Goal: Find specific page/section: Find specific page/section

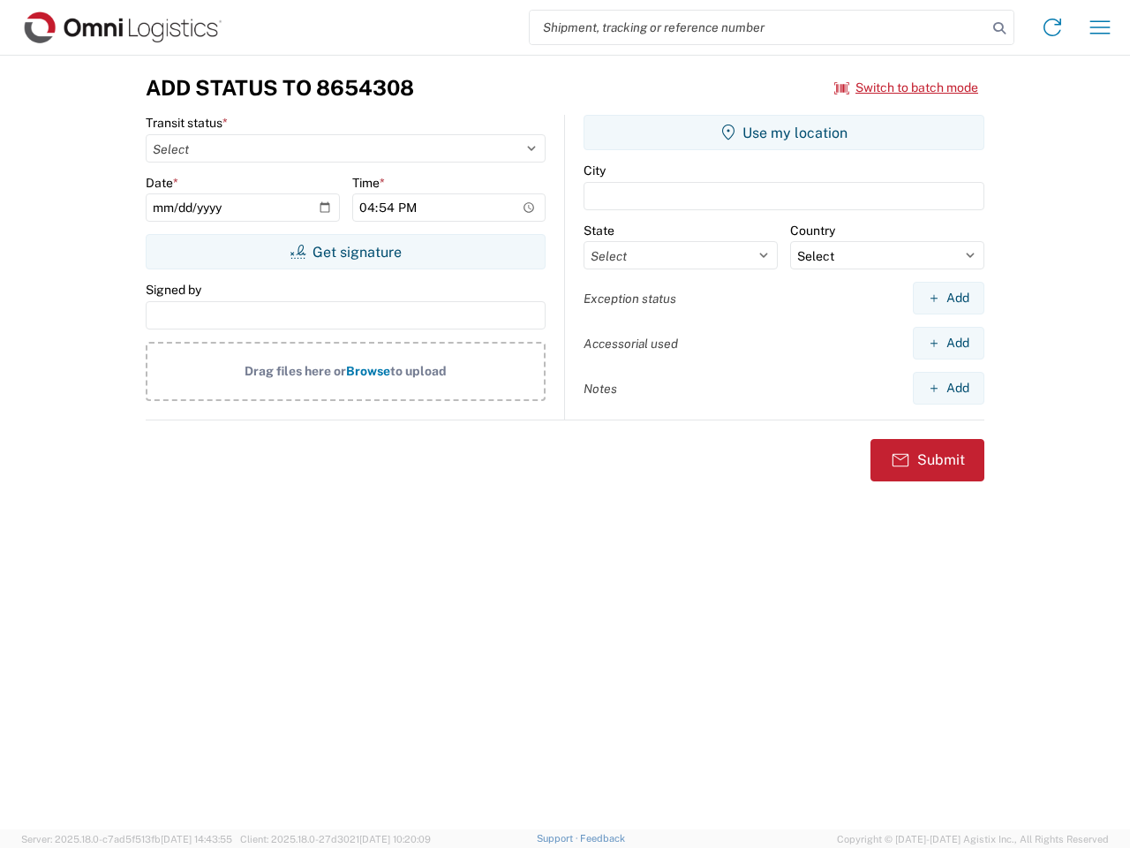
click at [758, 27] on input "search" at bounding box center [758, 28] width 457 height 34
click at [999, 28] on icon at bounding box center [999, 28] width 25 height 25
click at [1052, 27] on icon at bounding box center [1052, 27] width 28 height 28
click at [1100, 27] on icon "button" at bounding box center [1100, 26] width 20 height 13
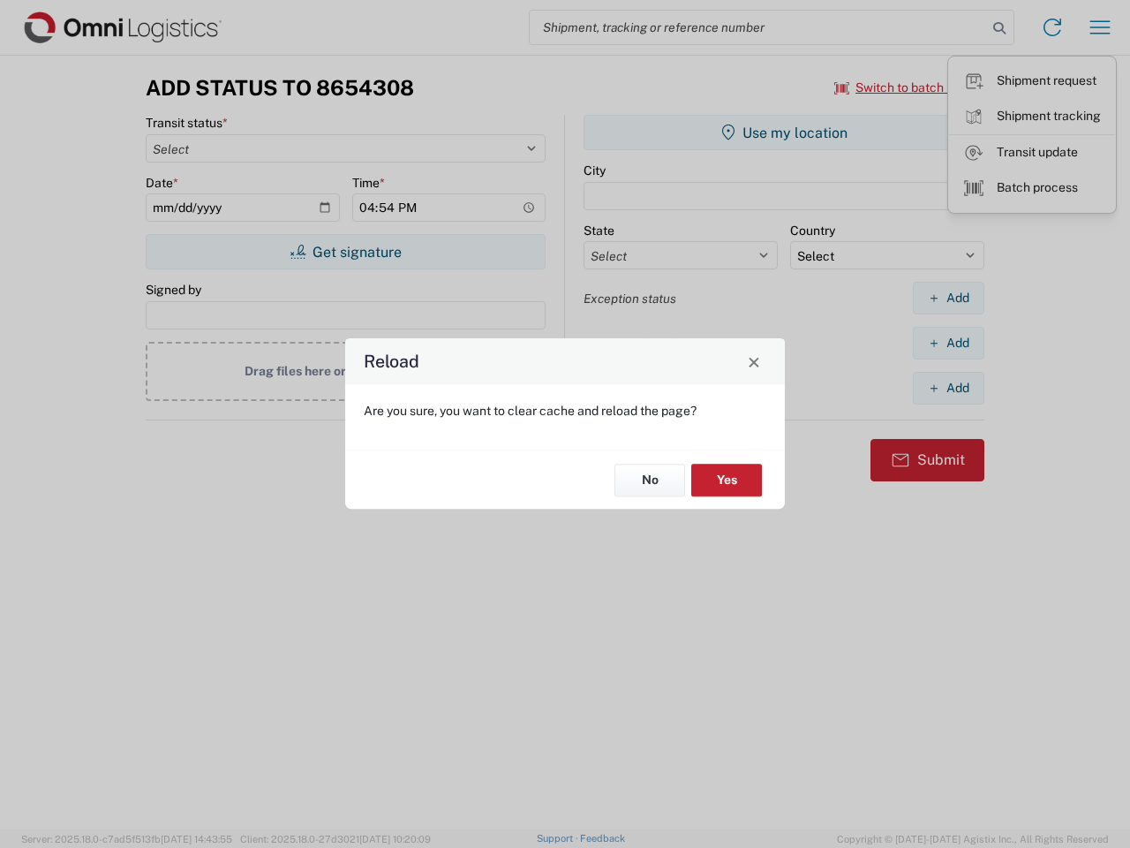
click at [907, 87] on div "Reload Are you sure, you want to clear cache and reload the page? No Yes" at bounding box center [565, 424] width 1130 height 848
click at [345, 252] on div "Reload Are you sure, you want to clear cache and reload the page? No Yes" at bounding box center [565, 424] width 1130 height 848
click at [784, 132] on div "Reload Are you sure, you want to clear cache and reload the page? No Yes" at bounding box center [565, 424] width 1130 height 848
click at [948, 298] on div "Reload Are you sure, you want to clear cache and reload the page? No Yes" at bounding box center [565, 424] width 1130 height 848
click at [948, 343] on div "Reload Are you sure, you want to clear cache and reload the page? No Yes" at bounding box center [565, 424] width 1130 height 848
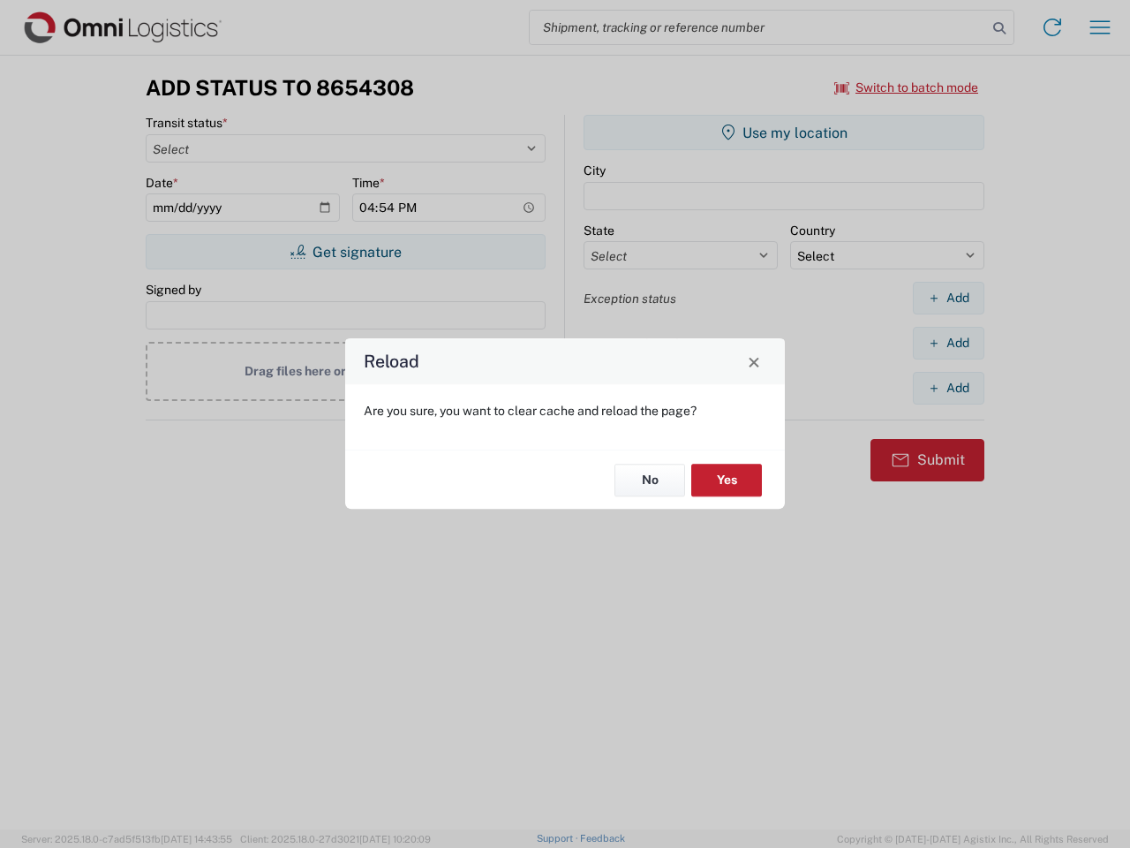
click at [948, 388] on div "Reload Are you sure, you want to clear cache and reload the page? No Yes" at bounding box center [565, 424] width 1130 height 848
